Goal: Task Accomplishment & Management: Manage account settings

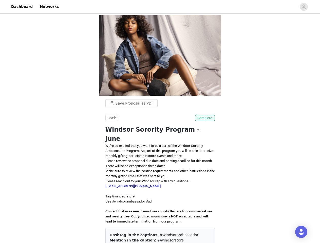
click at [160, 204] on p at bounding box center [159, 206] width 109 height 5
click at [160, 7] on div at bounding box center [179, 6] width 235 height 11
click at [304, 7] on icon "avatar" at bounding box center [303, 7] width 5 height 8
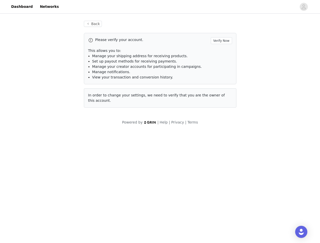
click at [129, 28] on div "Back Please verify your account. Verify Now This allows you to: Manage your shi…" at bounding box center [160, 64] width 165 height 99
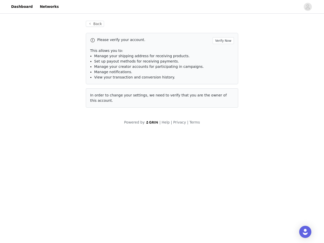
click at [111, 43] on div "Please verify your account. Verify Now" at bounding box center [162, 40] width 144 height 7
click at [205, 43] on div "Please verify your account. Verify Now" at bounding box center [162, 40] width 144 height 7
click at [160, 209] on body "Dashboard Networks Back Please verify your account. Verify Now This allows you …" at bounding box center [162, 121] width 324 height 243
click at [199, 199] on body "Dashboard Networks Back Please verify your account. Verify Now This allows you …" at bounding box center [162, 121] width 324 height 243
